Goal: Book appointment/travel/reservation

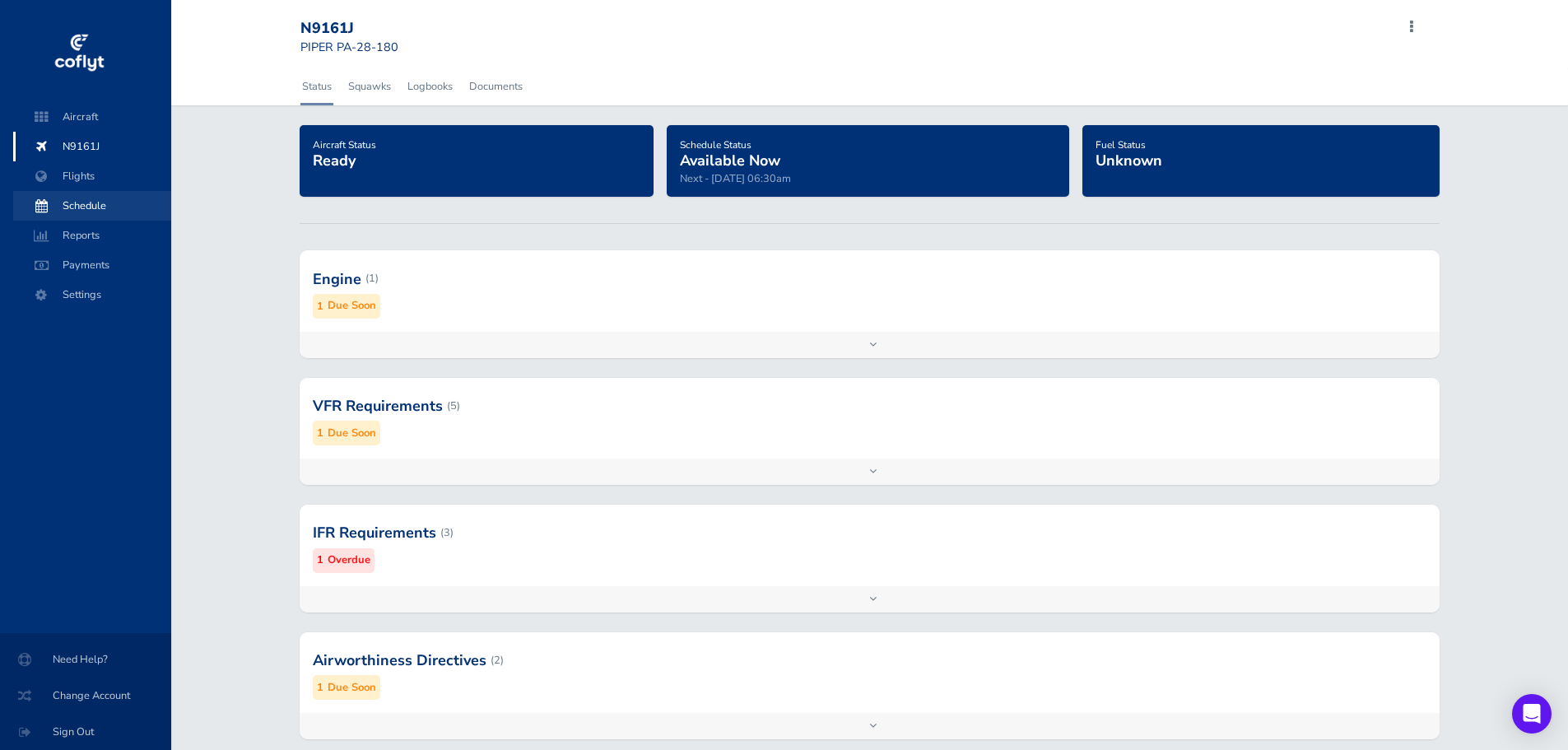
click at [76, 198] on span "Schedule" at bounding box center [92, 205] width 125 height 30
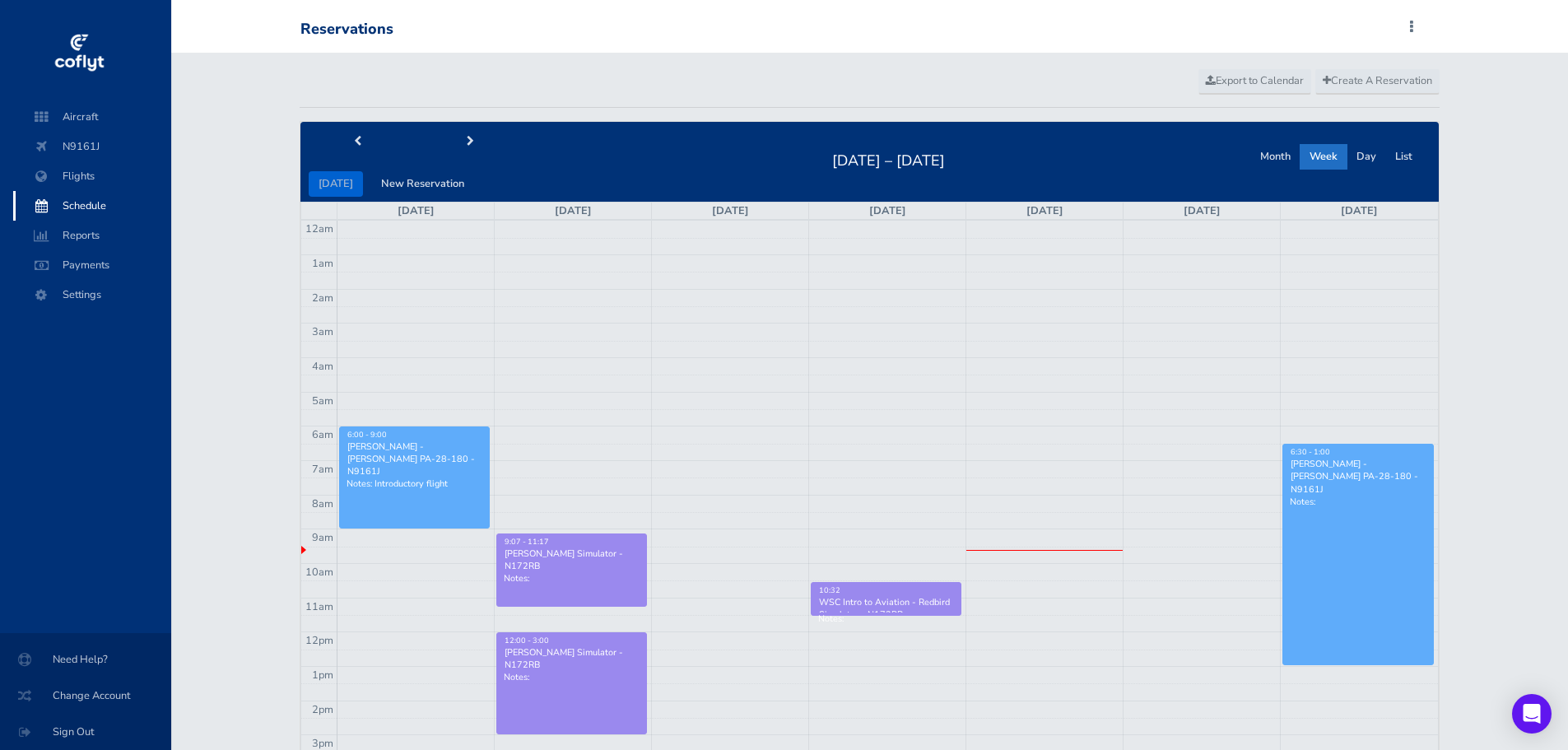
click at [1374, 514] on link "6:30 - 1:00 [PERSON_NAME] - [PERSON_NAME] PA-28-180 - N9161J Notes:" at bounding box center [1357, 554] width 151 height 221
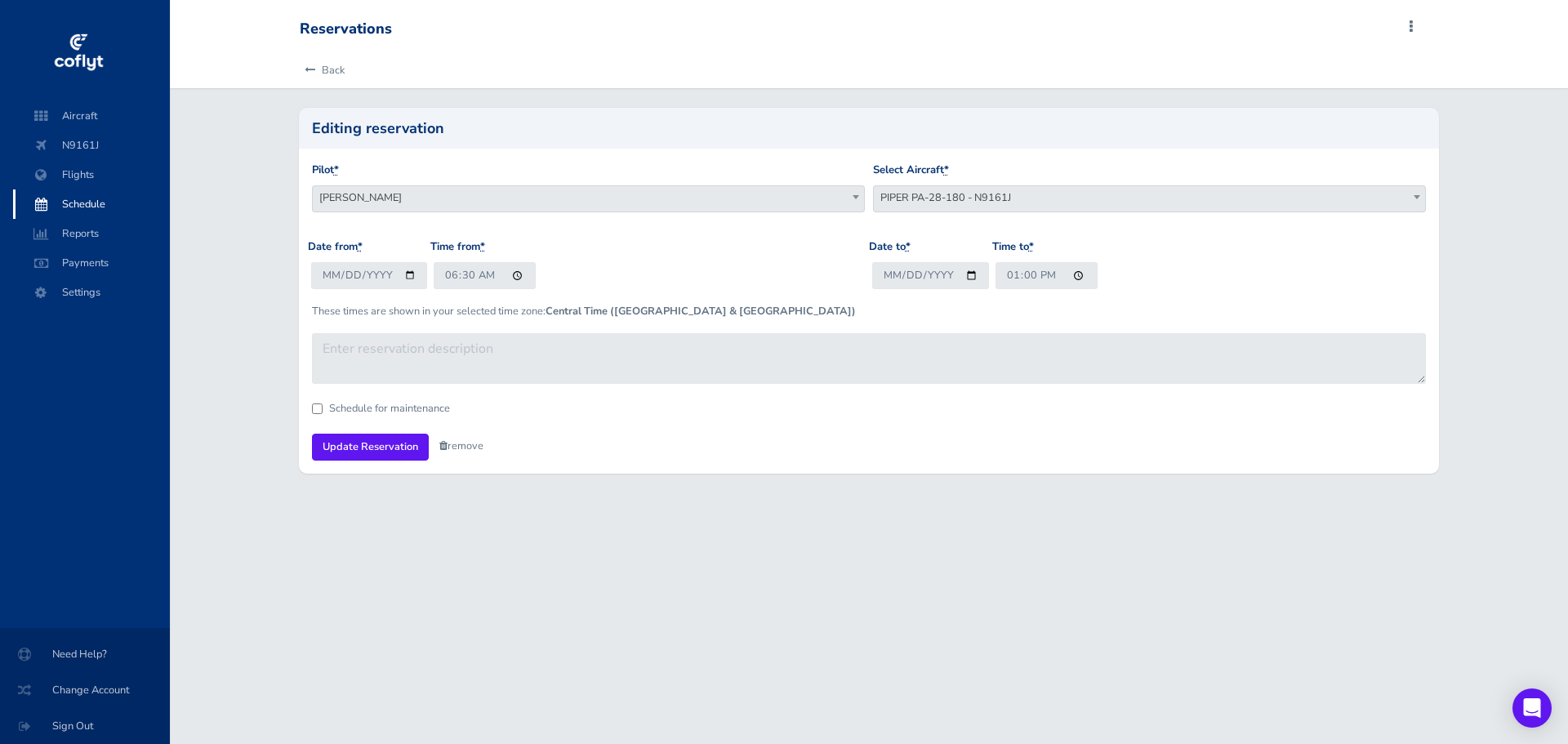
click at [465, 444] on link "remove" at bounding box center [461, 445] width 44 height 15
click at [471, 449] on link "Are you sure?" at bounding box center [478, 447] width 79 height 24
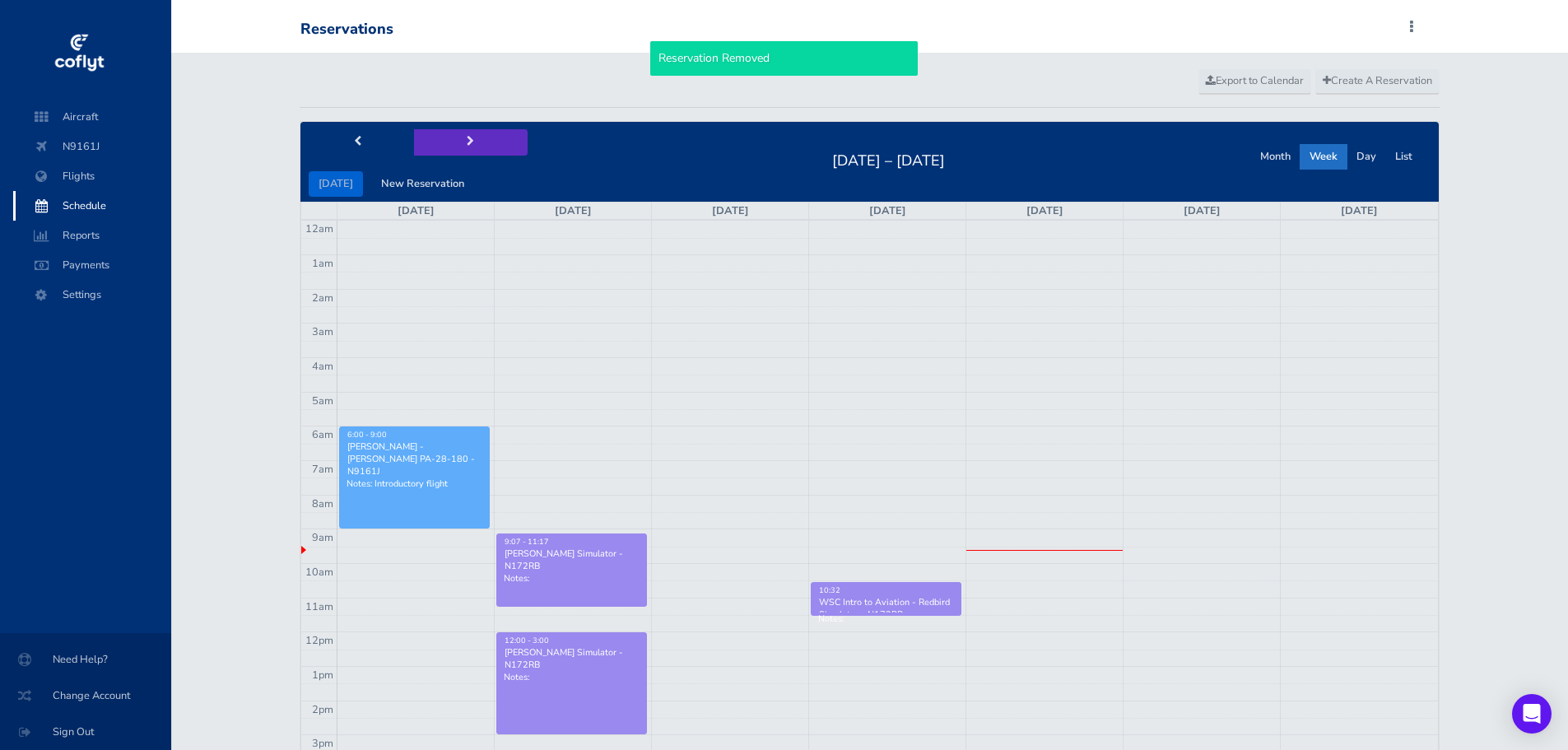
click at [467, 143] on span "next" at bounding box center [470, 142] width 7 height 11
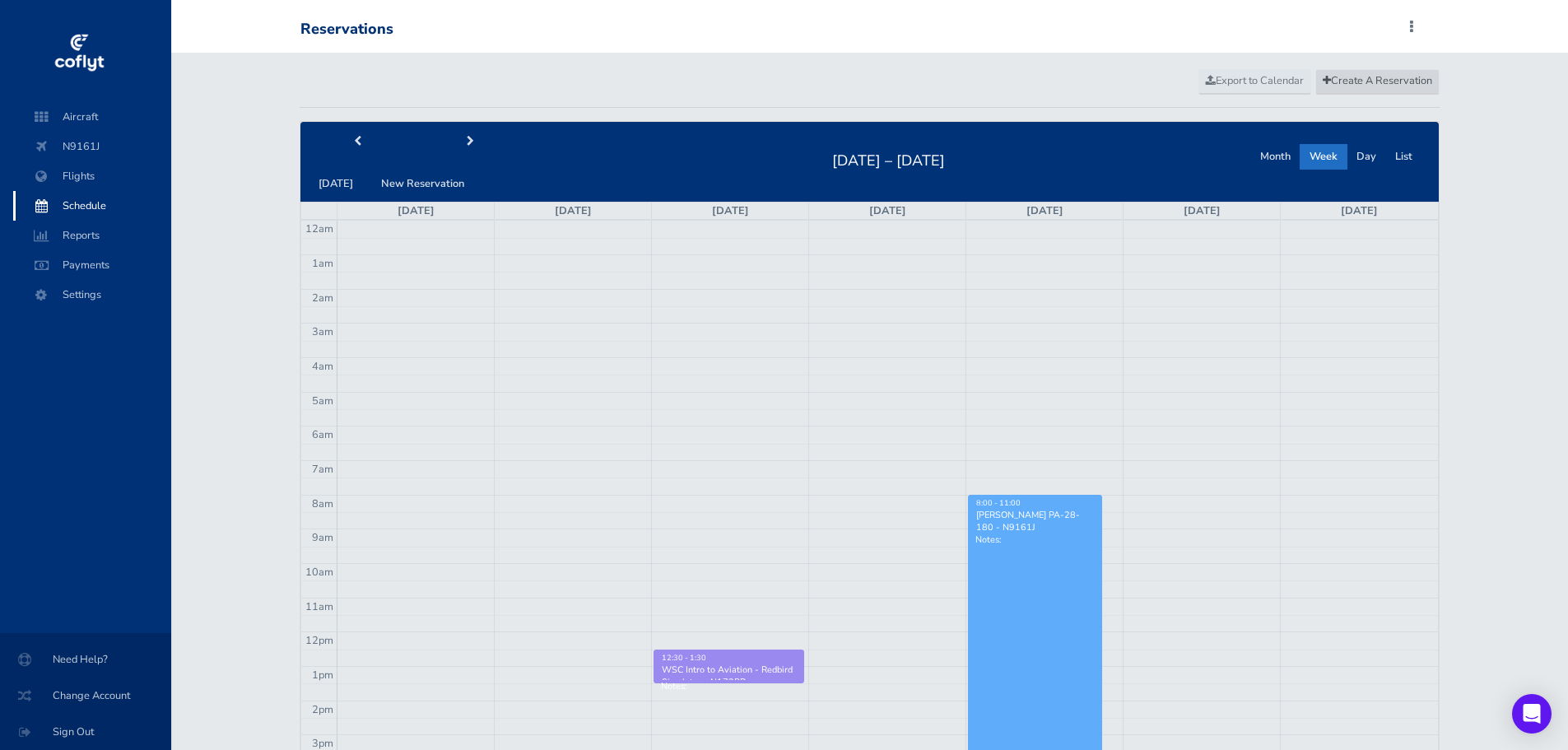
click at [1383, 76] on span "Create A Reservation" at bounding box center [1377, 81] width 109 height 15
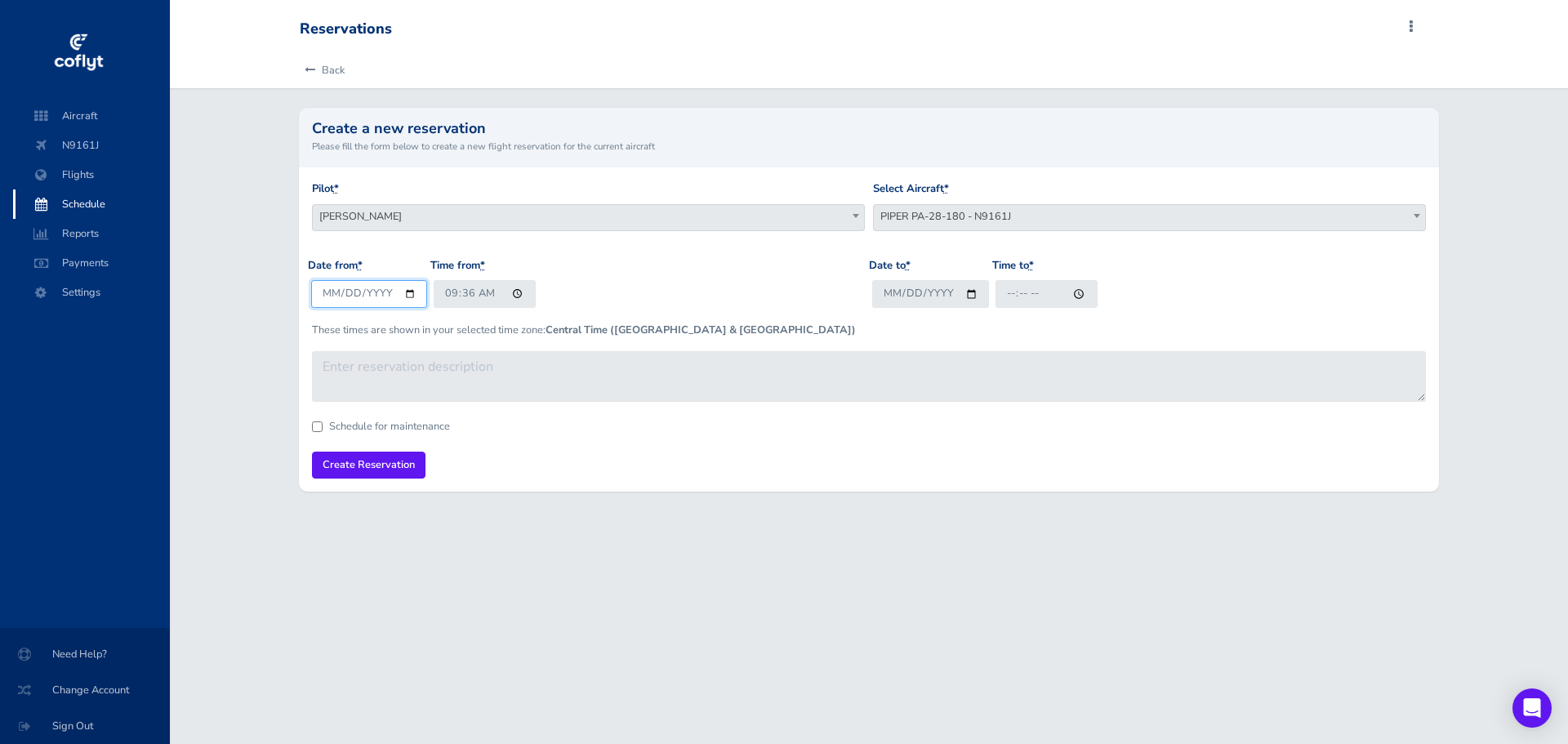
click at [404, 296] on input "2025-08-28" at bounding box center [369, 293] width 116 height 27
type input "2025-09-02"
click at [450, 298] on input "09:36" at bounding box center [484, 293] width 102 height 27
type input "08:00"
click at [971, 291] on input "Date to *" at bounding box center [930, 293] width 116 height 27
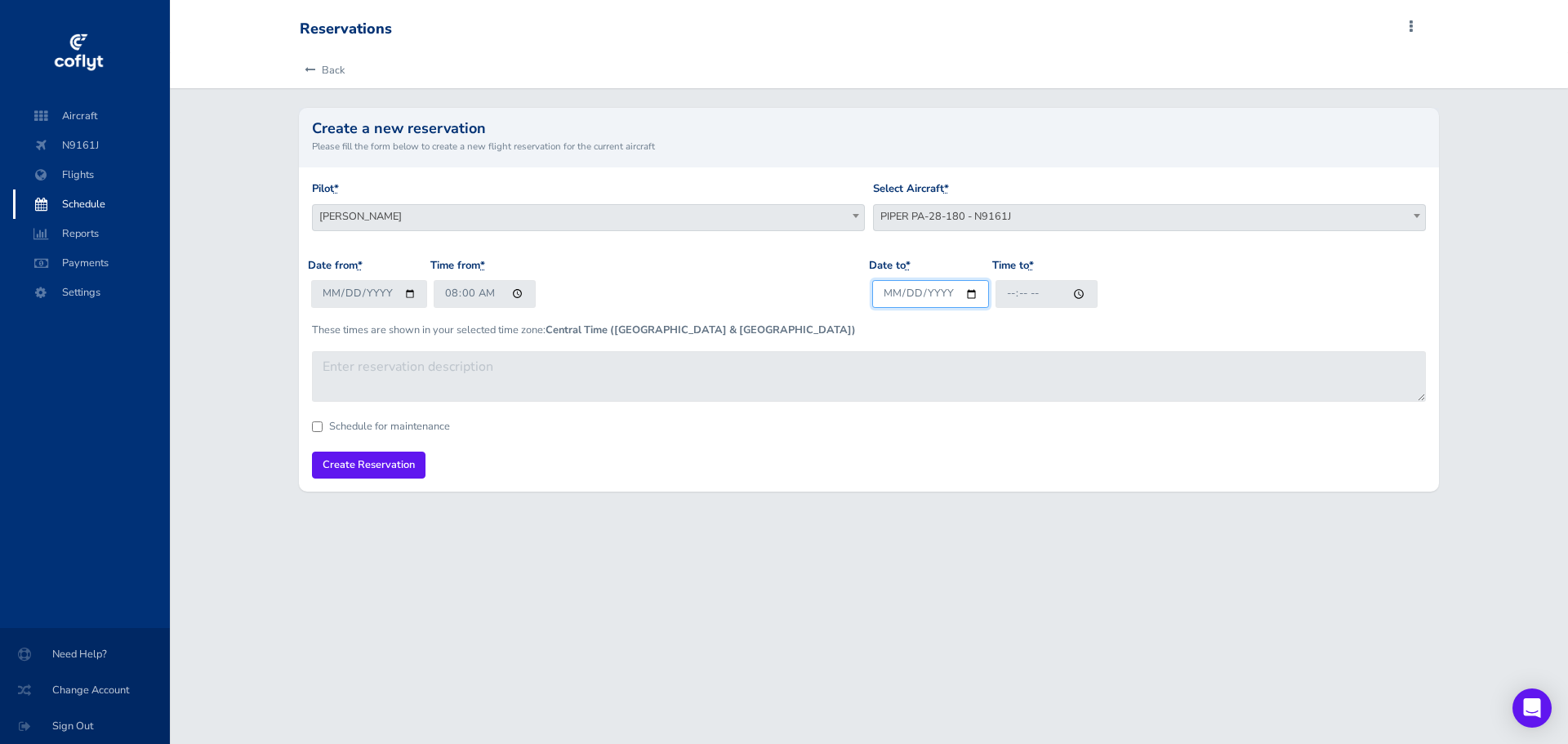
type input "2025-09-02"
click at [1004, 298] on input "Time to *" at bounding box center [1046, 293] width 102 height 27
click at [1018, 300] on input "Time to *" at bounding box center [1046, 293] width 102 height 27
click at [1008, 295] on input "Time to *" at bounding box center [1046, 293] width 102 height 27
type input "13:00"
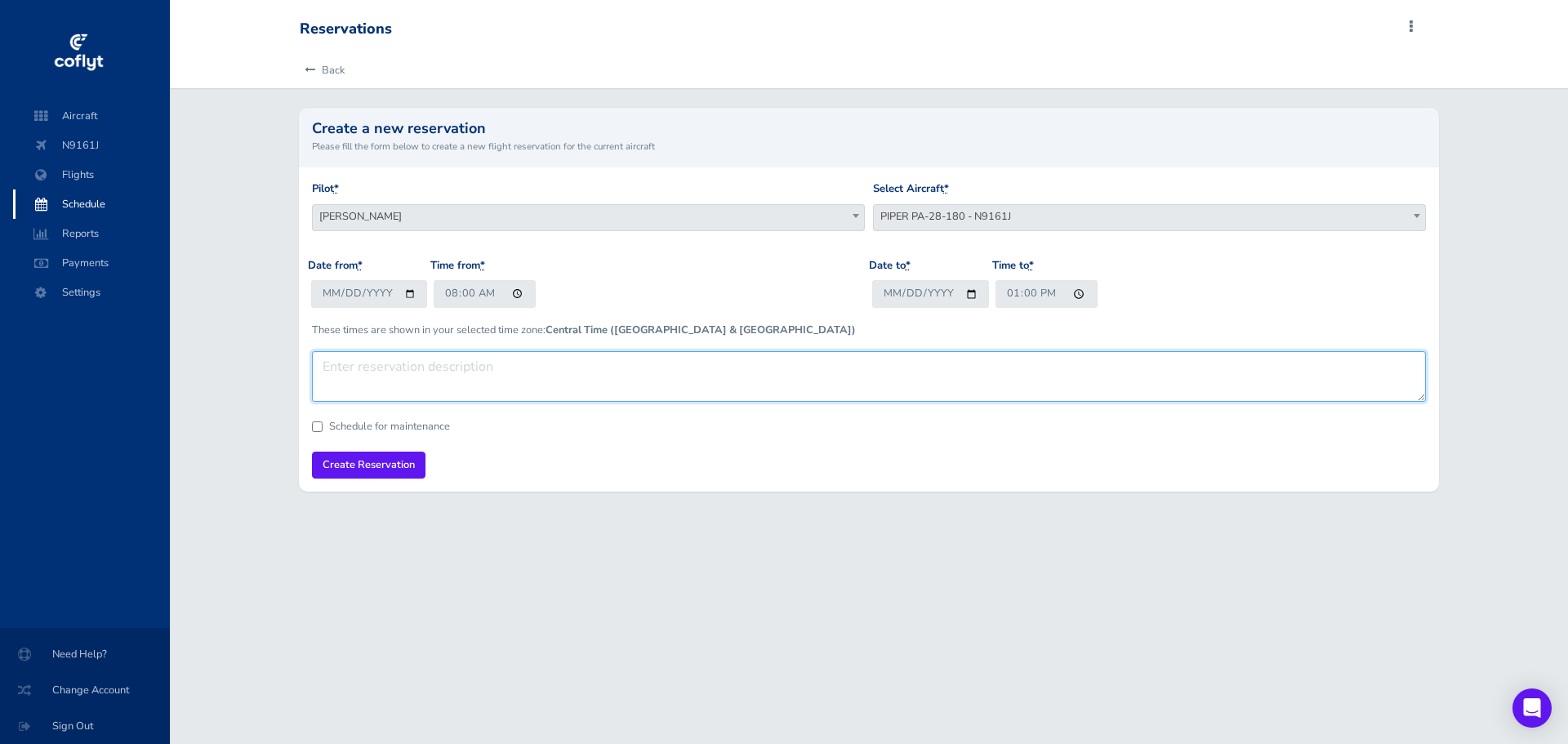
click at [429, 381] on textarea at bounding box center [869, 376] width 1115 height 51
type textarea "Flying down to Gothenburg to check out 175 with Chris and Mark."
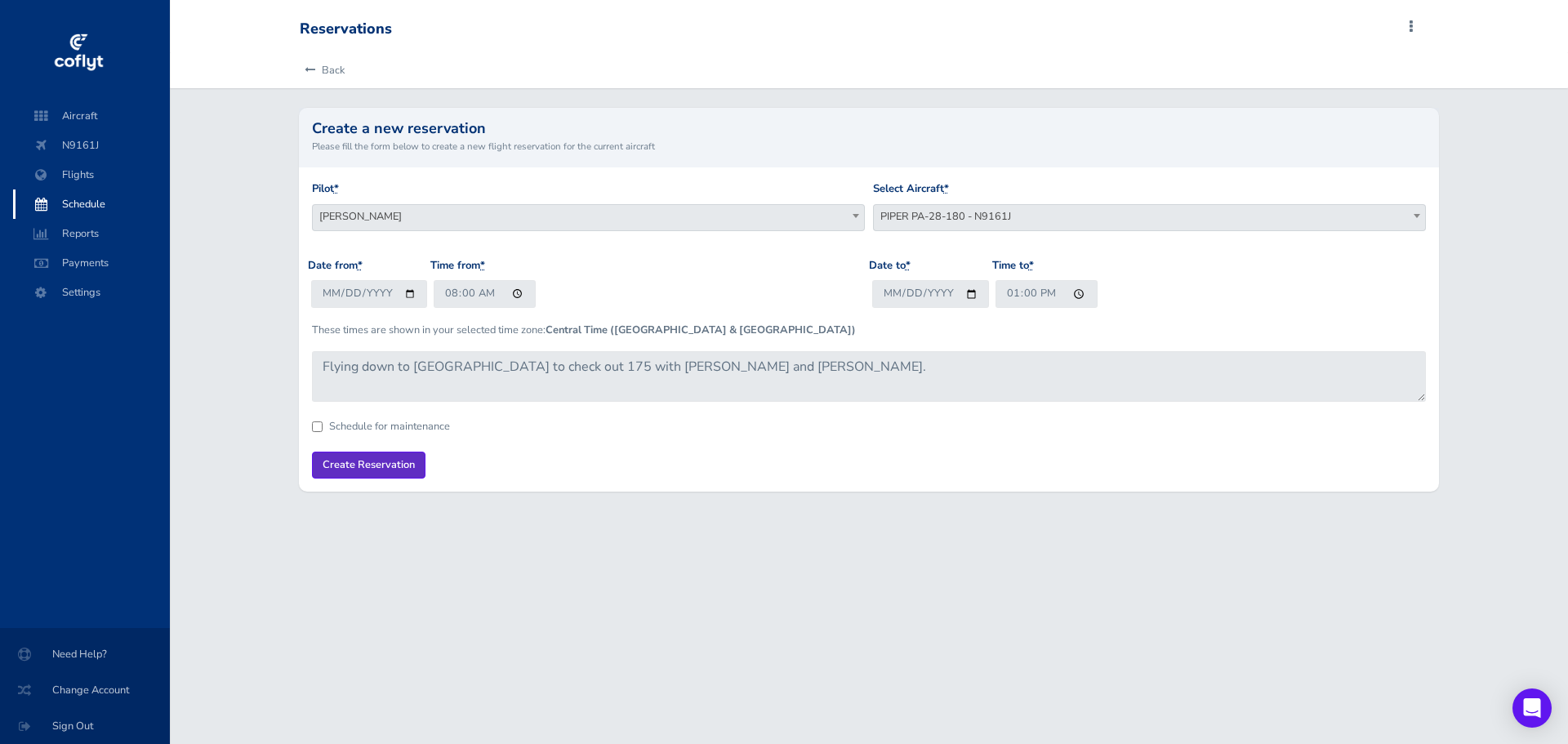
click at [386, 460] on input "Create Reservation" at bounding box center [369, 465] width 114 height 27
